Goal: Complete application form

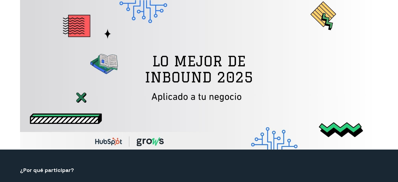
select select "CO"
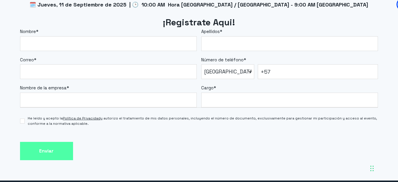
scroll to position [507, 0]
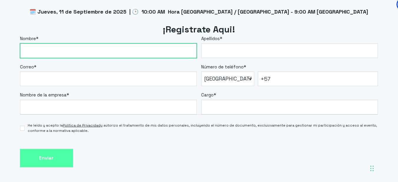
click at [171, 48] on input "Nombre *" at bounding box center [108, 50] width 177 height 15
type input "[PERSON_NAME]"
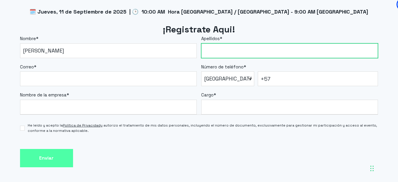
click at [244, 55] on input "Apellidos *" at bounding box center [289, 50] width 177 height 15
type input "[PERSON_NAME]"
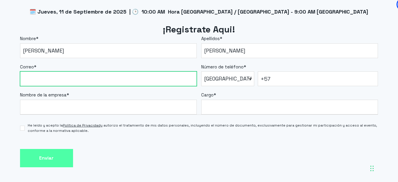
click at [109, 77] on input "Correo *" at bounding box center [108, 78] width 177 height 15
type input "[EMAIL_ADDRESS][DOMAIN_NAME]"
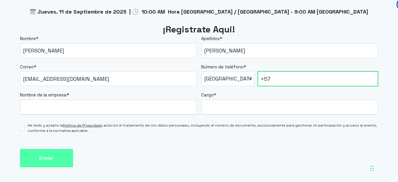
click at [293, 79] on input "+57" at bounding box center [318, 78] width 120 height 15
type input "[PHONE_NUMBER]"
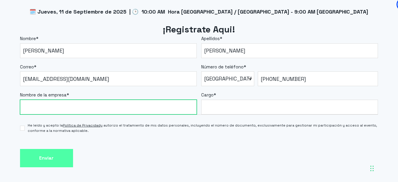
click at [109, 105] on input "Nombre de la empresa *" at bounding box center [108, 107] width 177 height 15
type input "Campoalto"
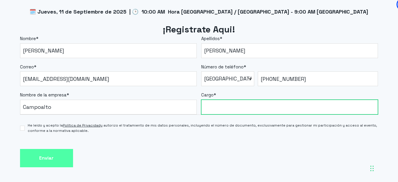
click at [220, 109] on input "Cargo *" at bounding box center [289, 107] width 177 height 15
type input "Director de Bienestar y Atención"
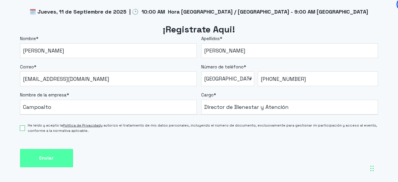
click at [22, 130] on input "He leído y acepto la Política de Privacidad y autorizo el tratamiento de mis da…" at bounding box center [22, 127] width 5 height 5
checkbox input "true"
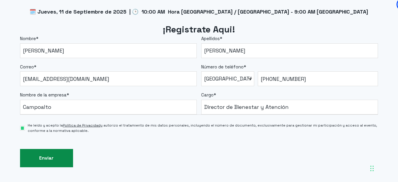
click at [46, 159] on input "Enviar" at bounding box center [46, 158] width 53 height 19
